Goal: Task Accomplishment & Management: Complete application form

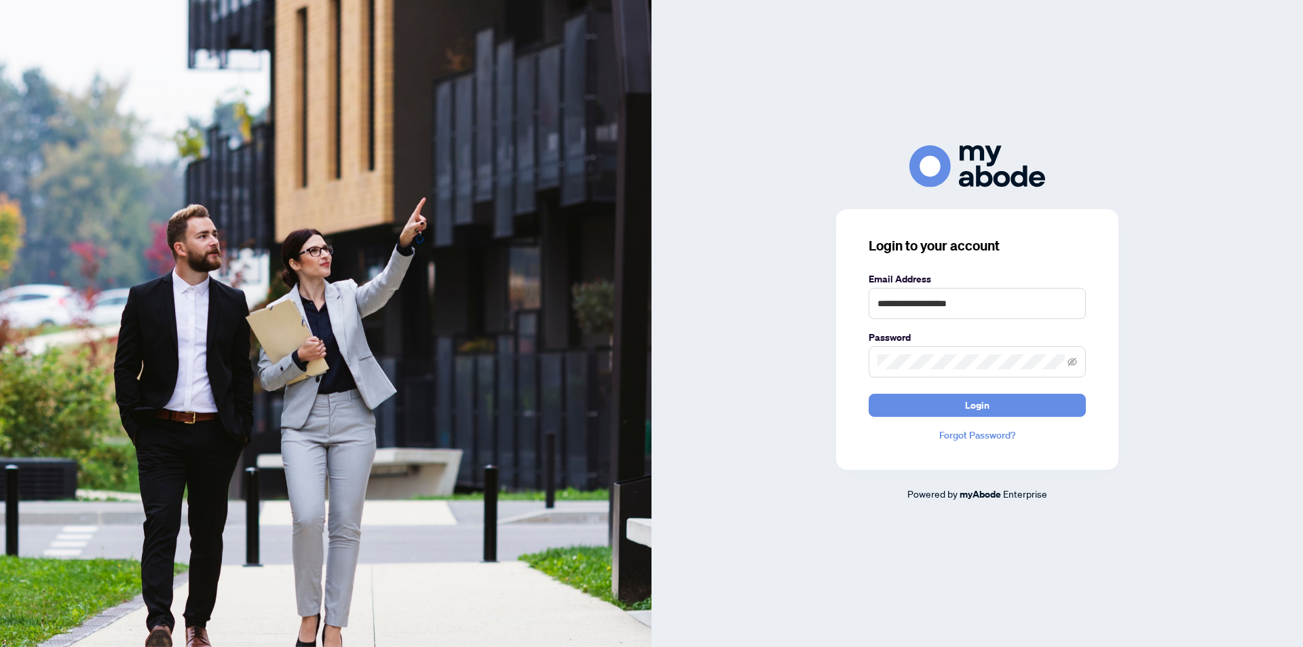
type input "**********"
click at [868, 393] on button "Login" at bounding box center [976, 404] width 217 height 23
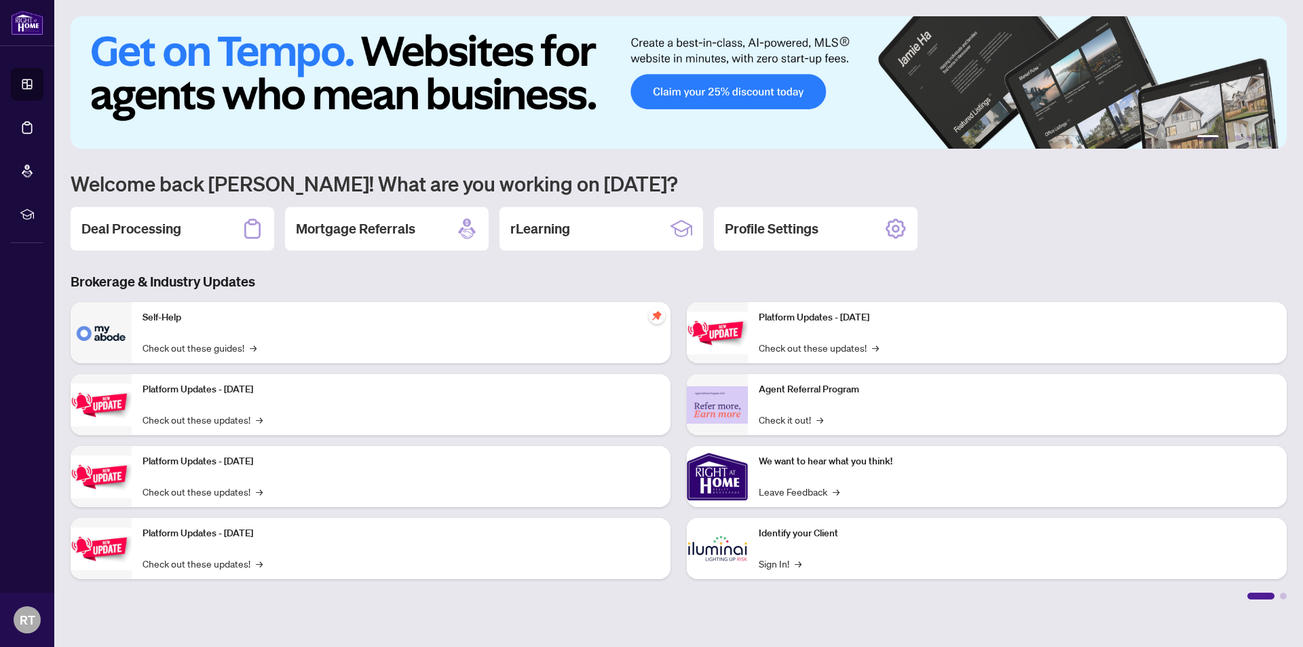
click at [100, 236] on h2 "Deal Processing" at bounding box center [131, 228] width 100 height 19
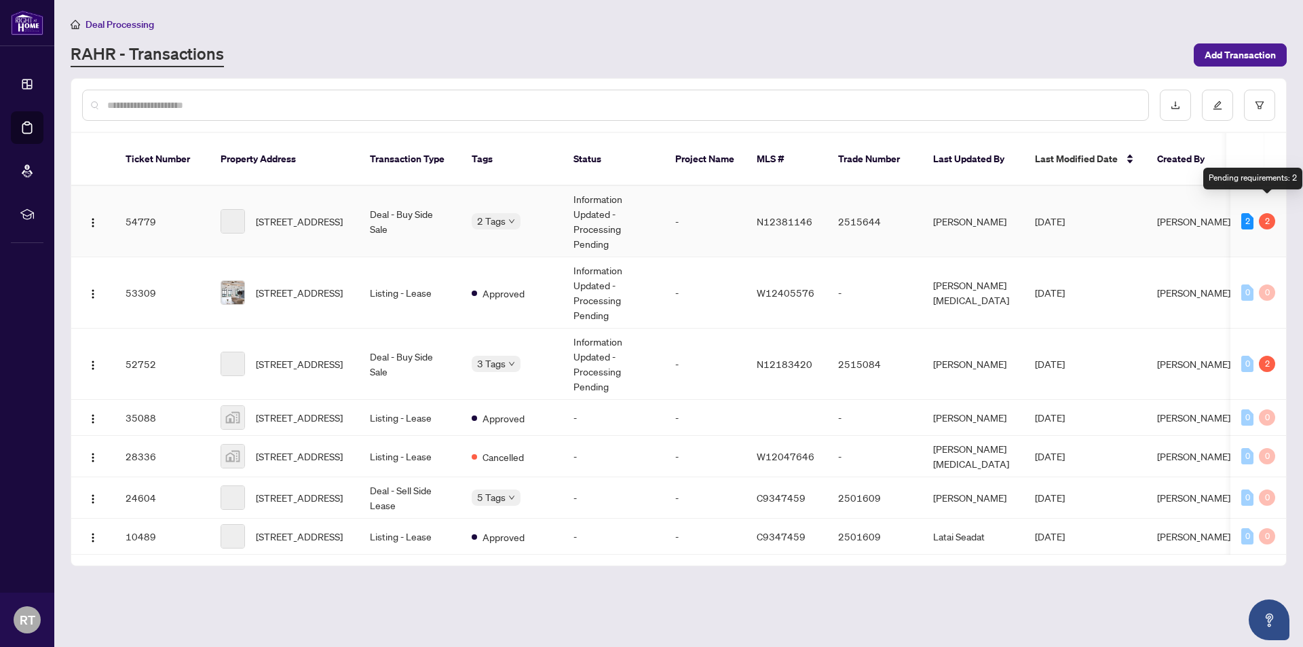
click at [1270, 213] on div "2" at bounding box center [1266, 221] width 16 height 16
click at [1269, 213] on div "2" at bounding box center [1266, 221] width 16 height 16
click at [1268, 213] on div "2" at bounding box center [1266, 221] width 16 height 16
click at [364, 209] on td "Deal - Buy Side Sale" at bounding box center [410, 221] width 102 height 71
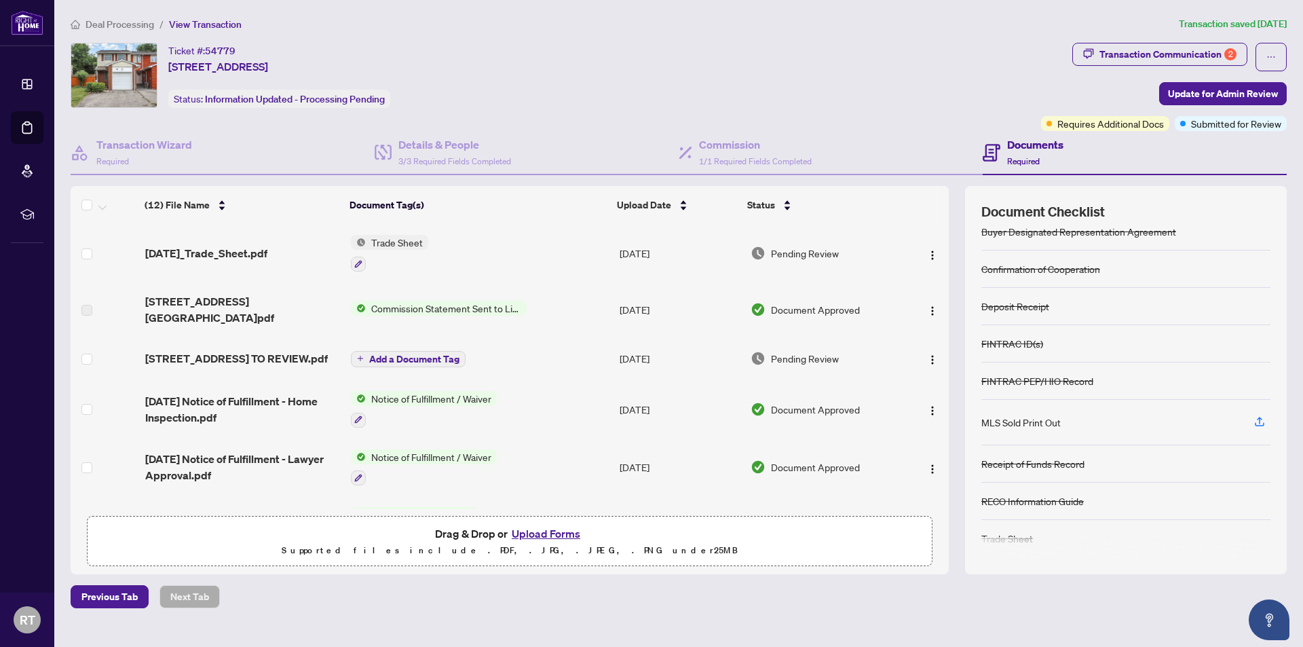
scroll to position [55, 0]
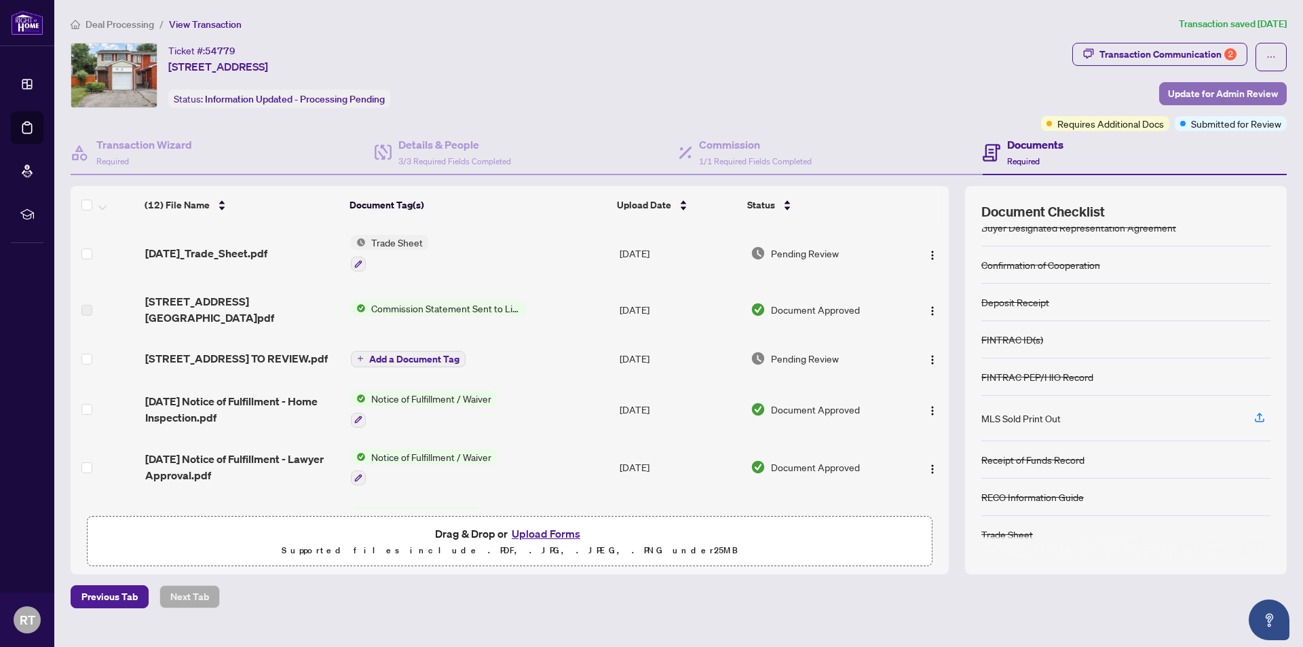
click at [1187, 92] on span "Update for Admin Review" at bounding box center [1223, 94] width 110 height 22
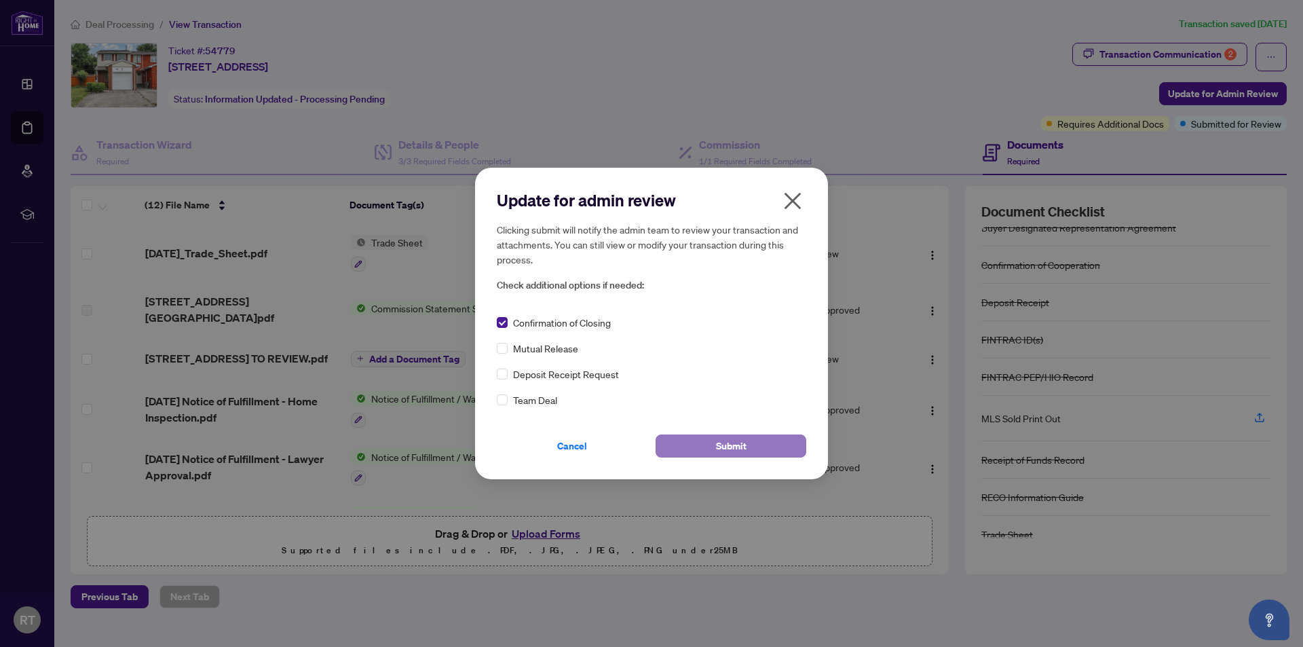
click at [724, 446] on span "Submit" at bounding box center [731, 446] width 31 height 22
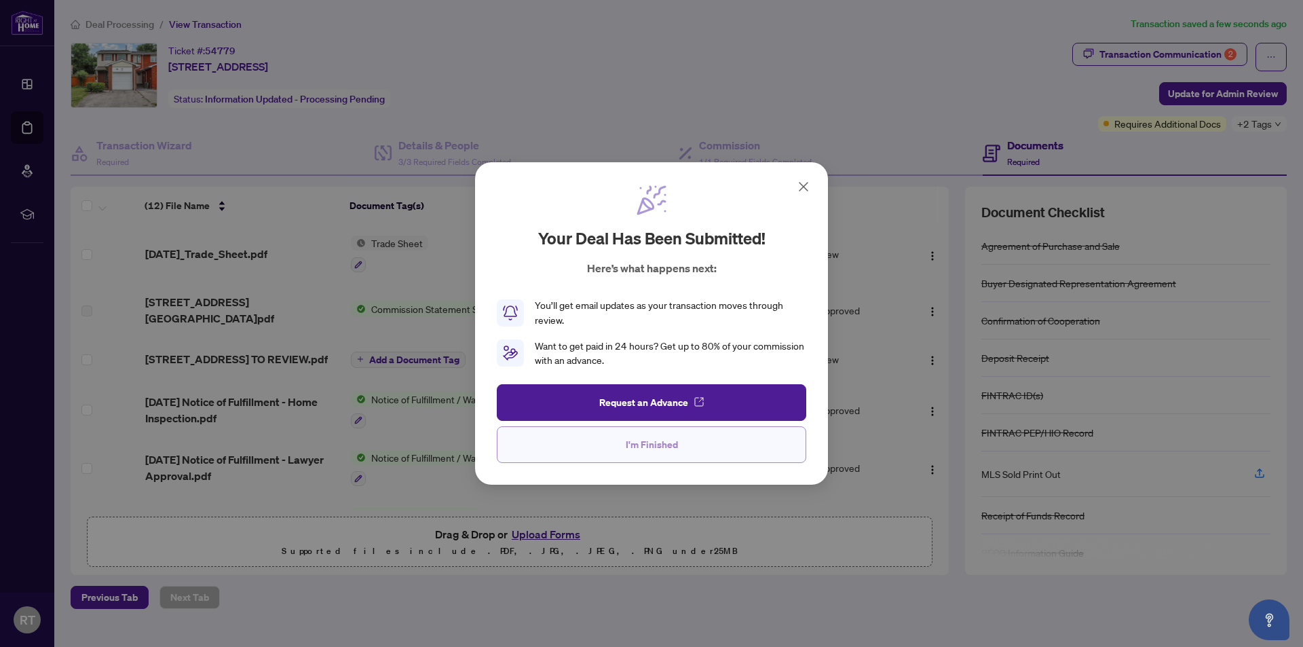
click at [665, 443] on span "I'm Finished" at bounding box center [651, 444] width 52 height 22
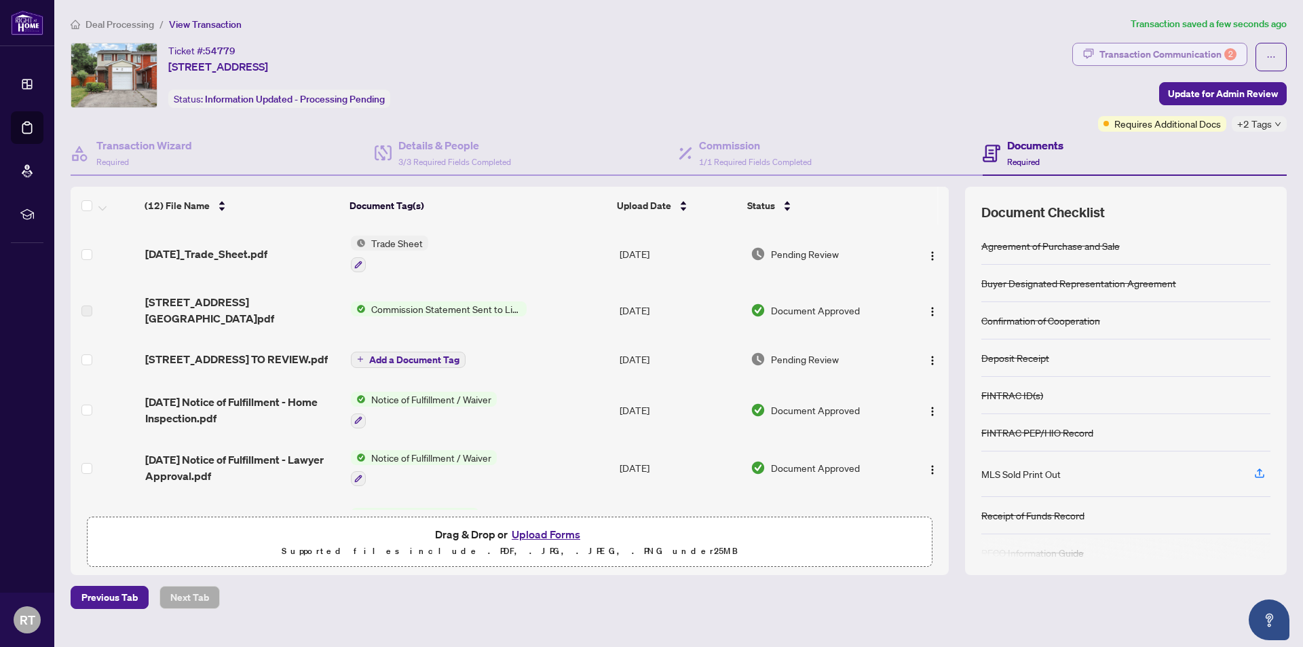
click at [1155, 58] on div "Transaction Communication 2" at bounding box center [1167, 54] width 137 height 22
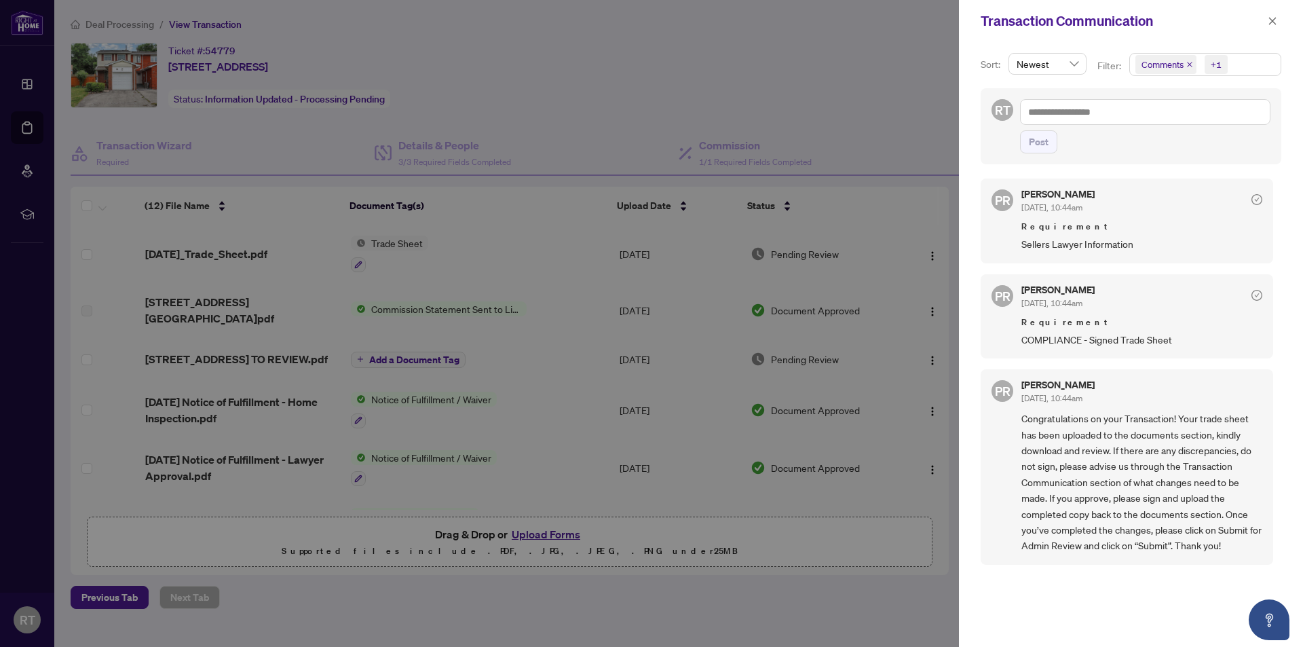
scroll to position [3, 0]
click at [1277, 22] on button "button" at bounding box center [1272, 21] width 18 height 16
